Goal: Transaction & Acquisition: Purchase product/service

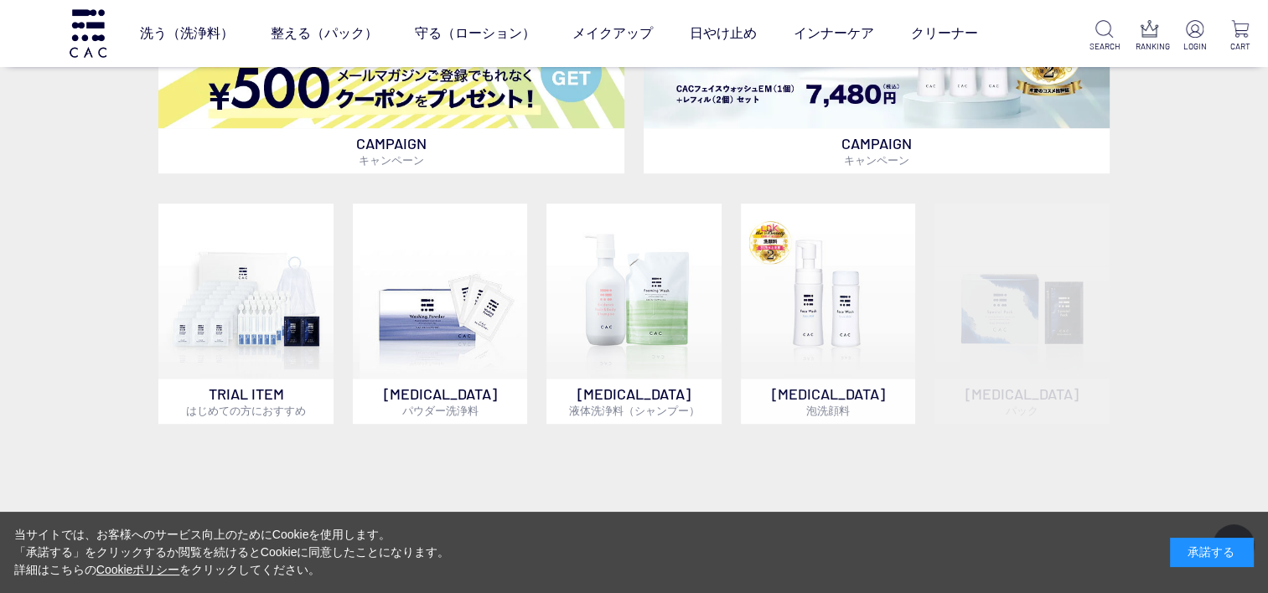
scroll to position [838, 0]
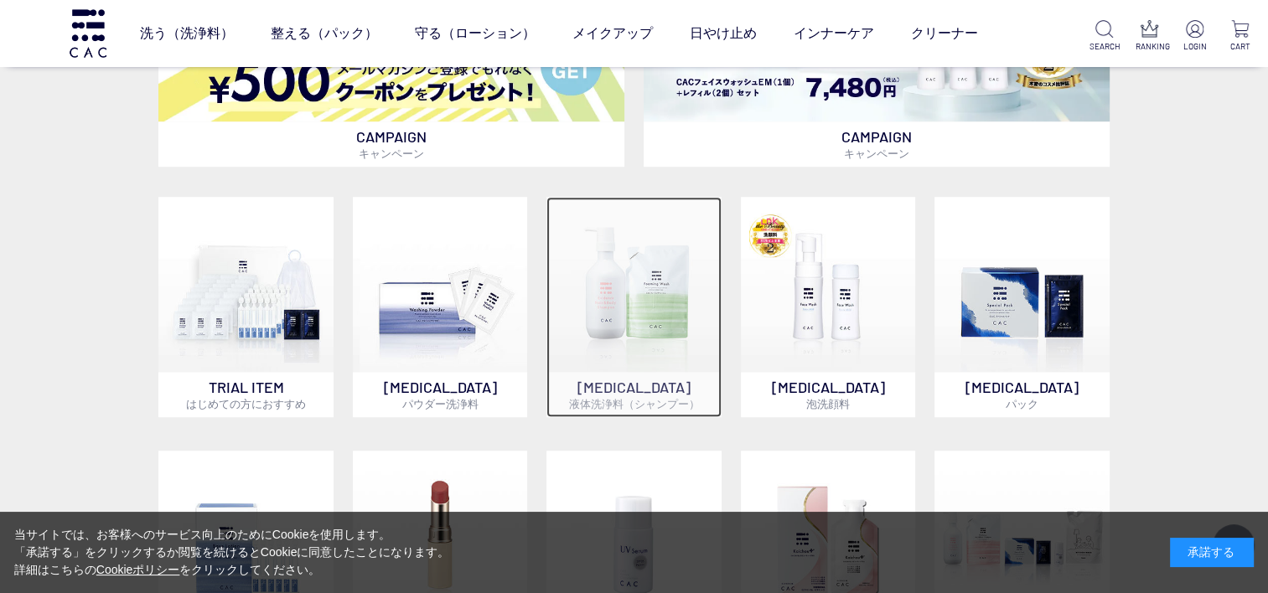
click at [628, 334] on img at bounding box center [634, 284] width 175 height 175
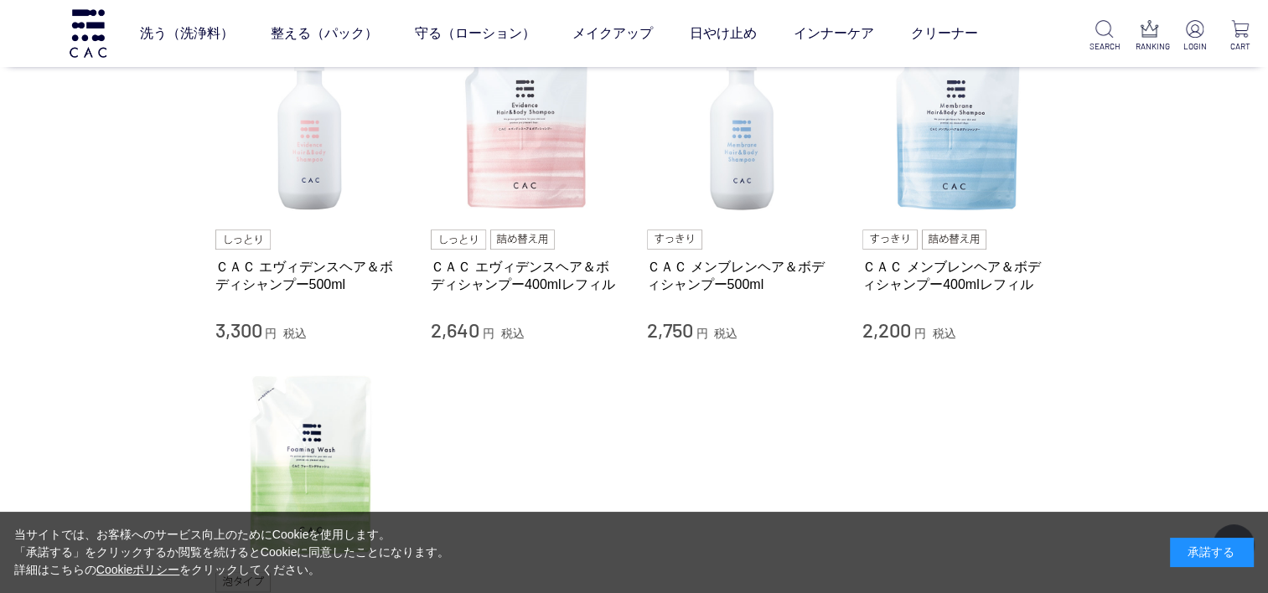
scroll to position [168, 0]
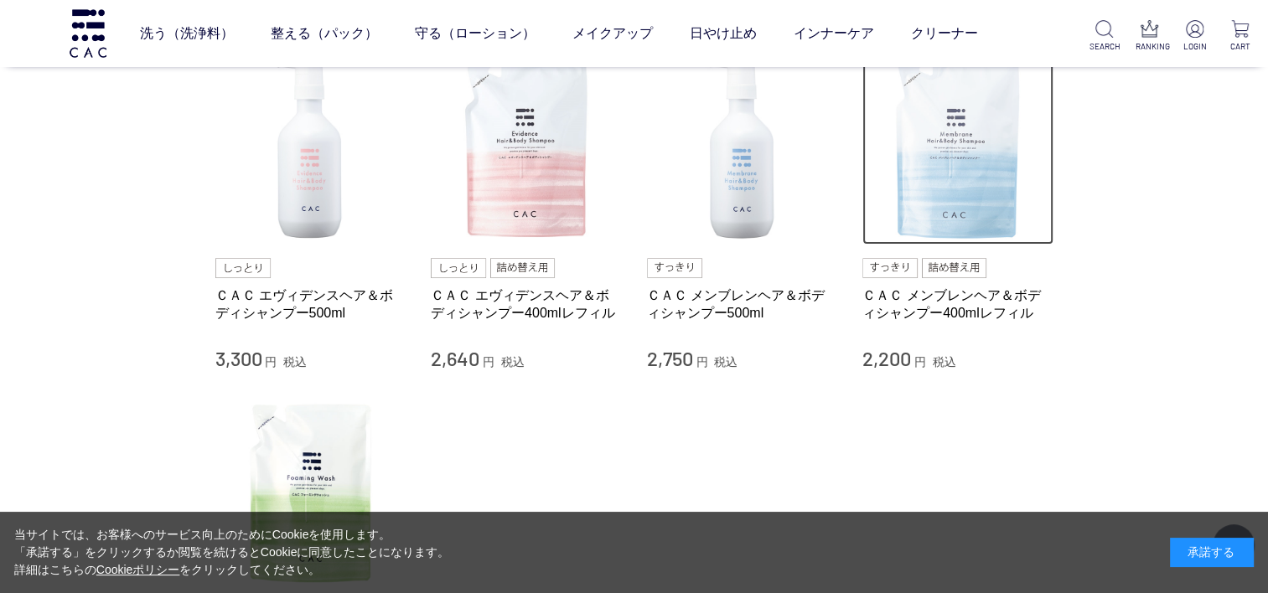
click at [935, 194] on img at bounding box center [958, 149] width 191 height 191
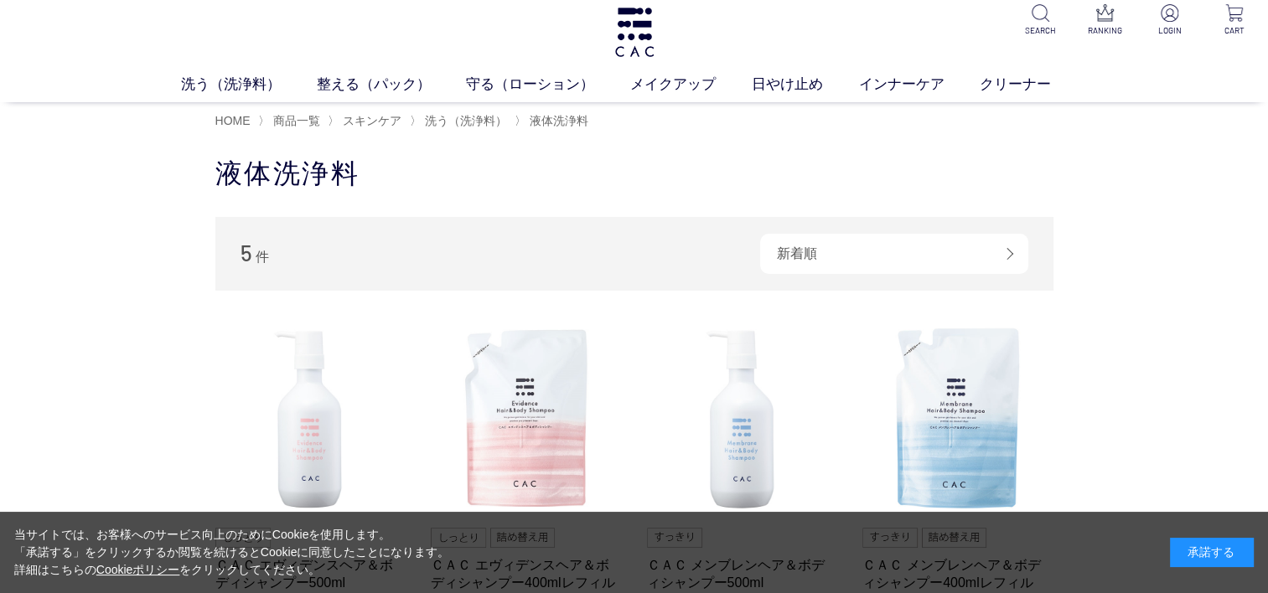
scroll to position [0, 0]
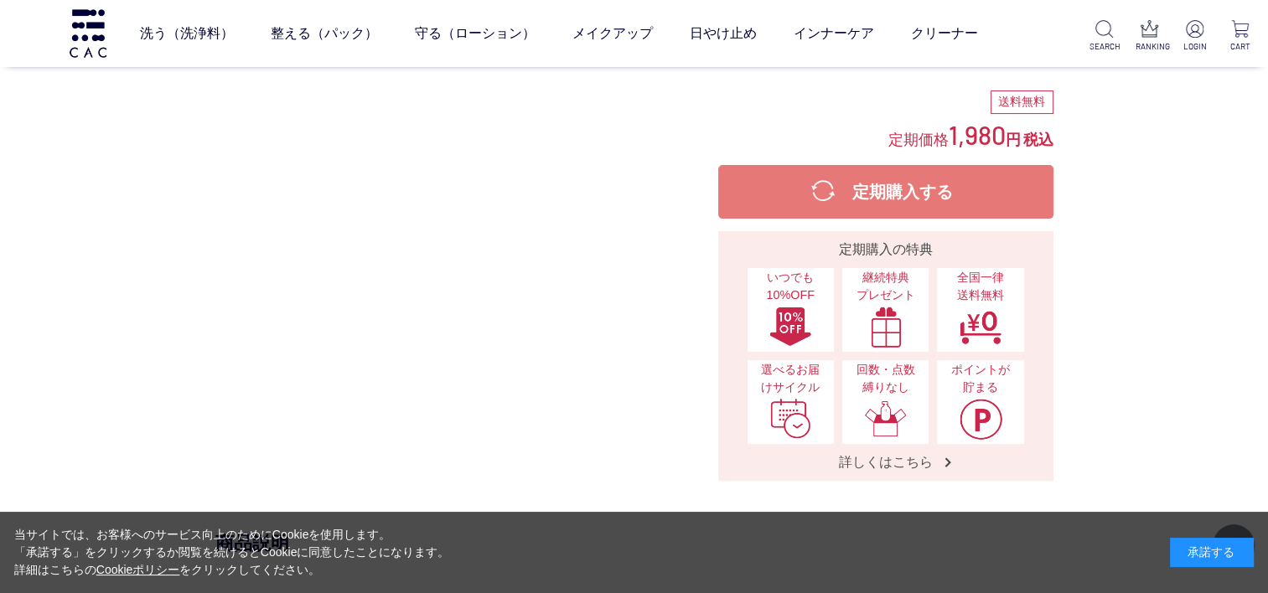
scroll to position [503, 0]
